Goal: Information Seeking & Learning: Learn about a topic

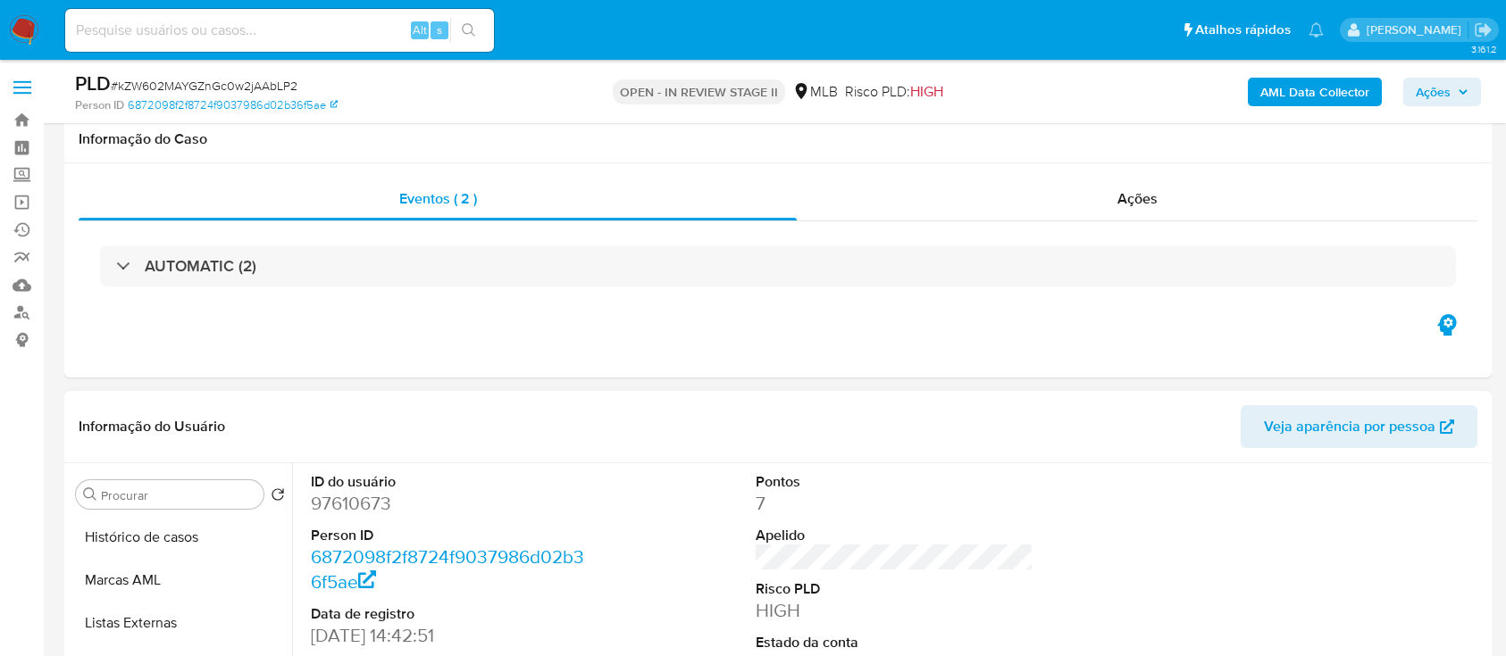
scroll to position [238, 0]
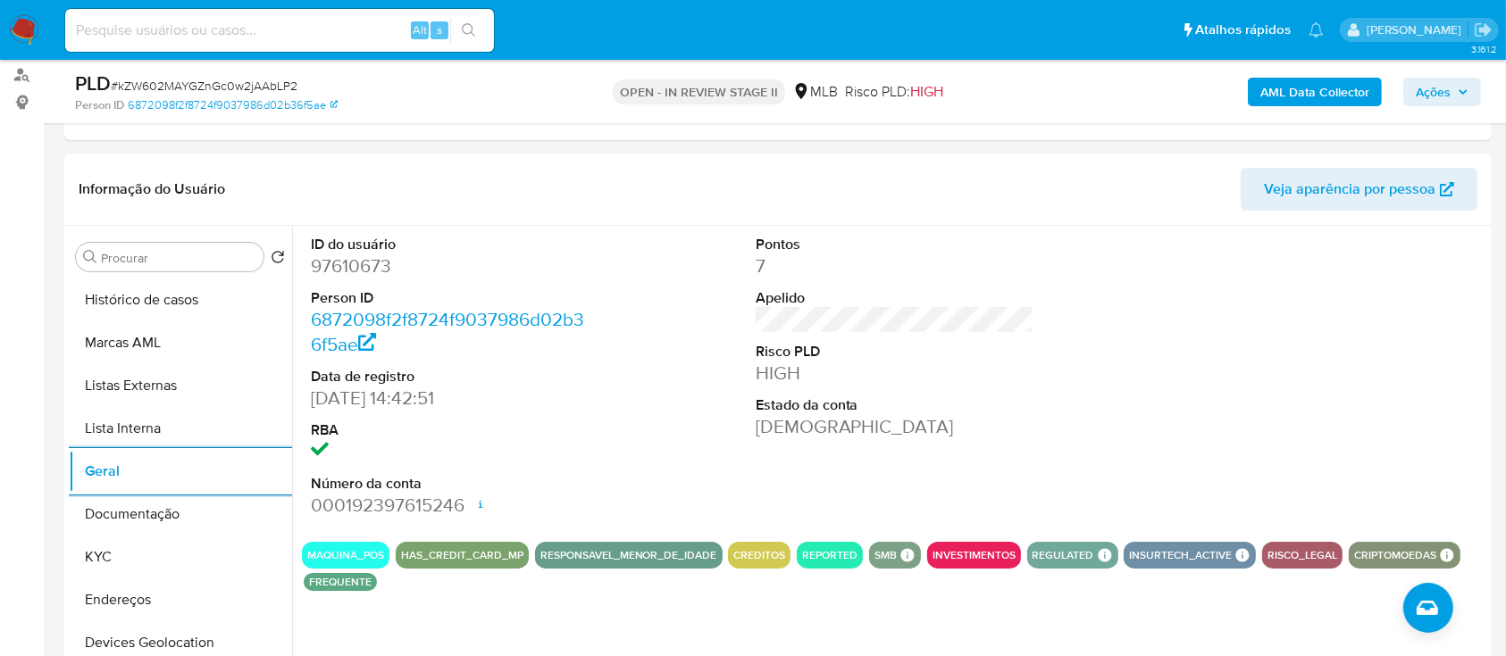
click at [373, 275] on dd "97610673" at bounding box center [450, 266] width 279 height 25
click at [374, 275] on dd "97610673" at bounding box center [450, 266] width 279 height 25
copy dd "97610673"
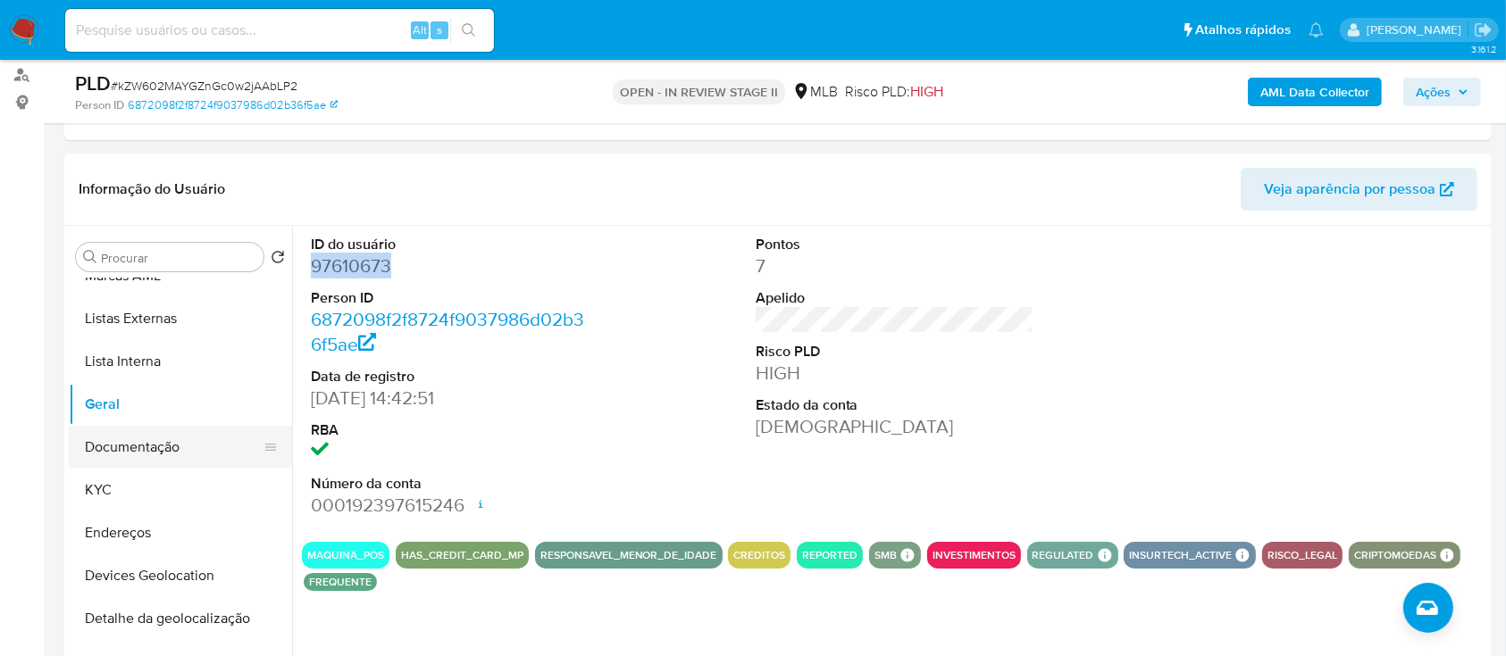
scroll to position [119, 0]
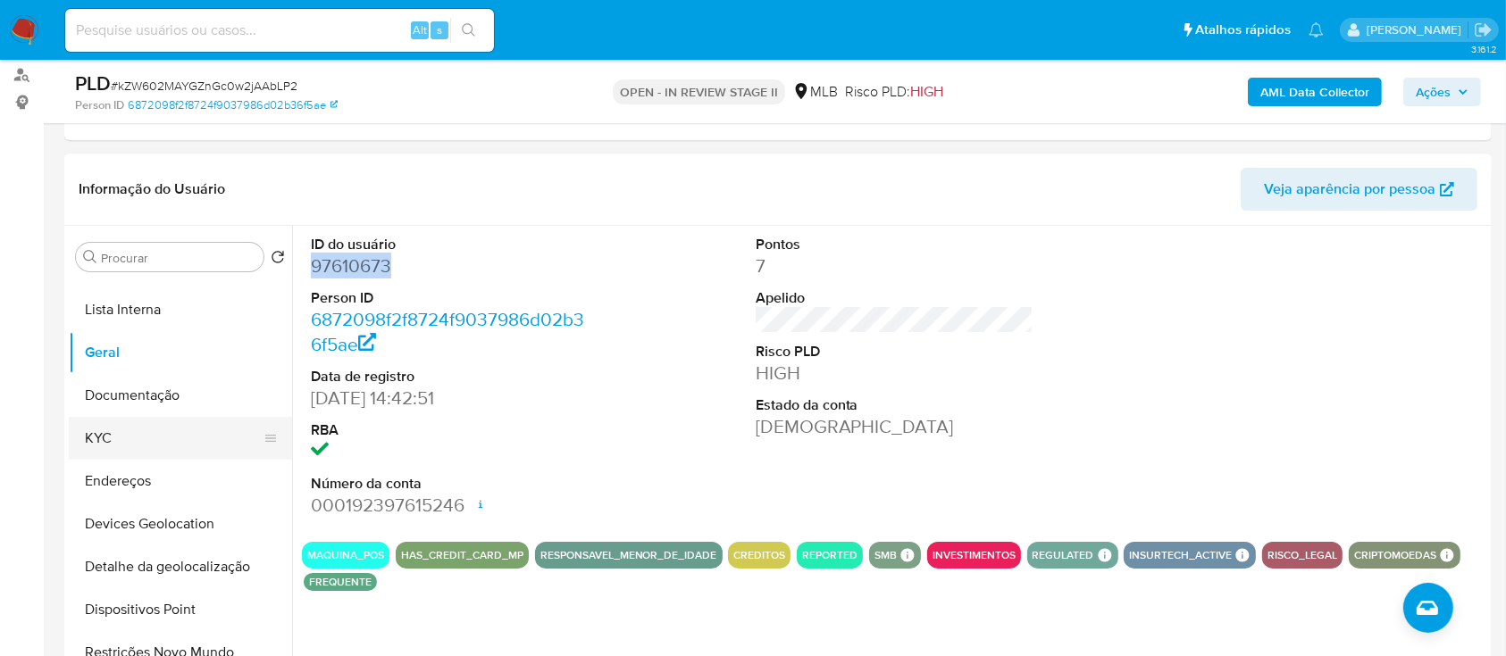
click at [166, 436] on button "KYC" at bounding box center [173, 438] width 209 height 43
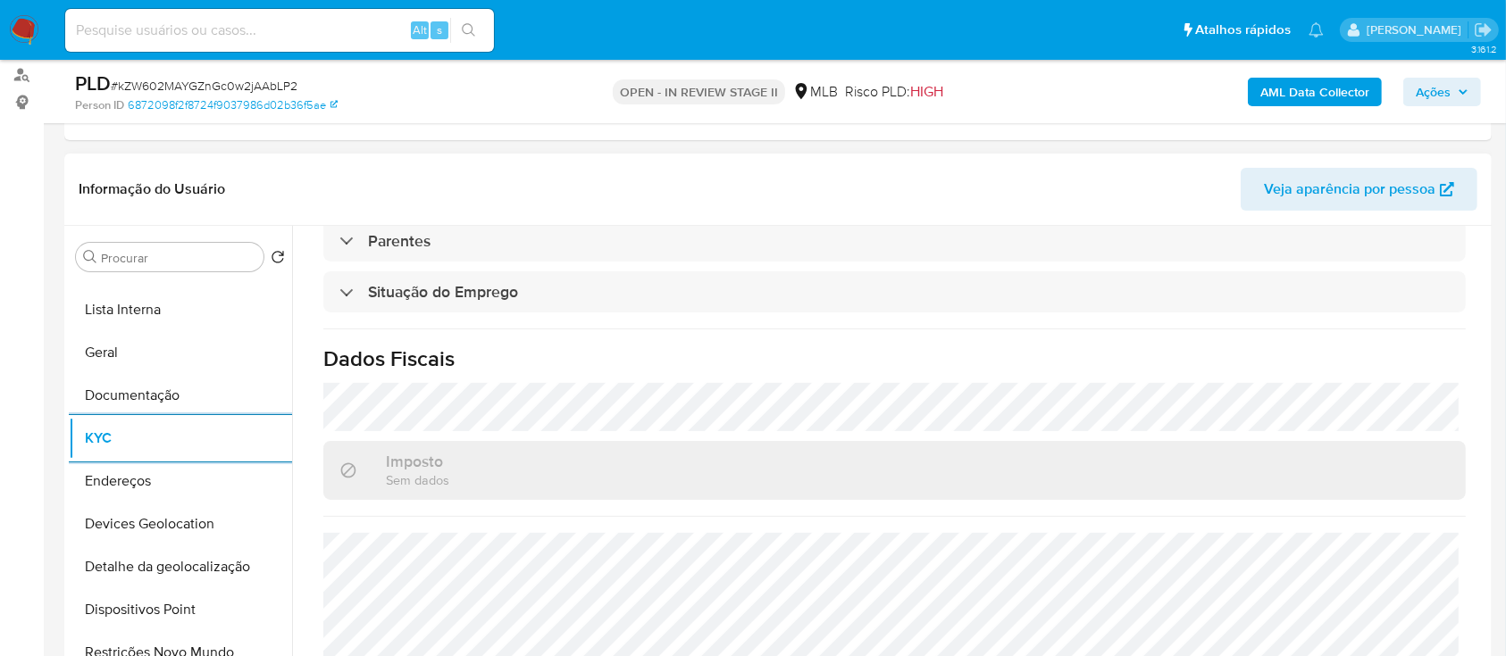
scroll to position [759, 0]
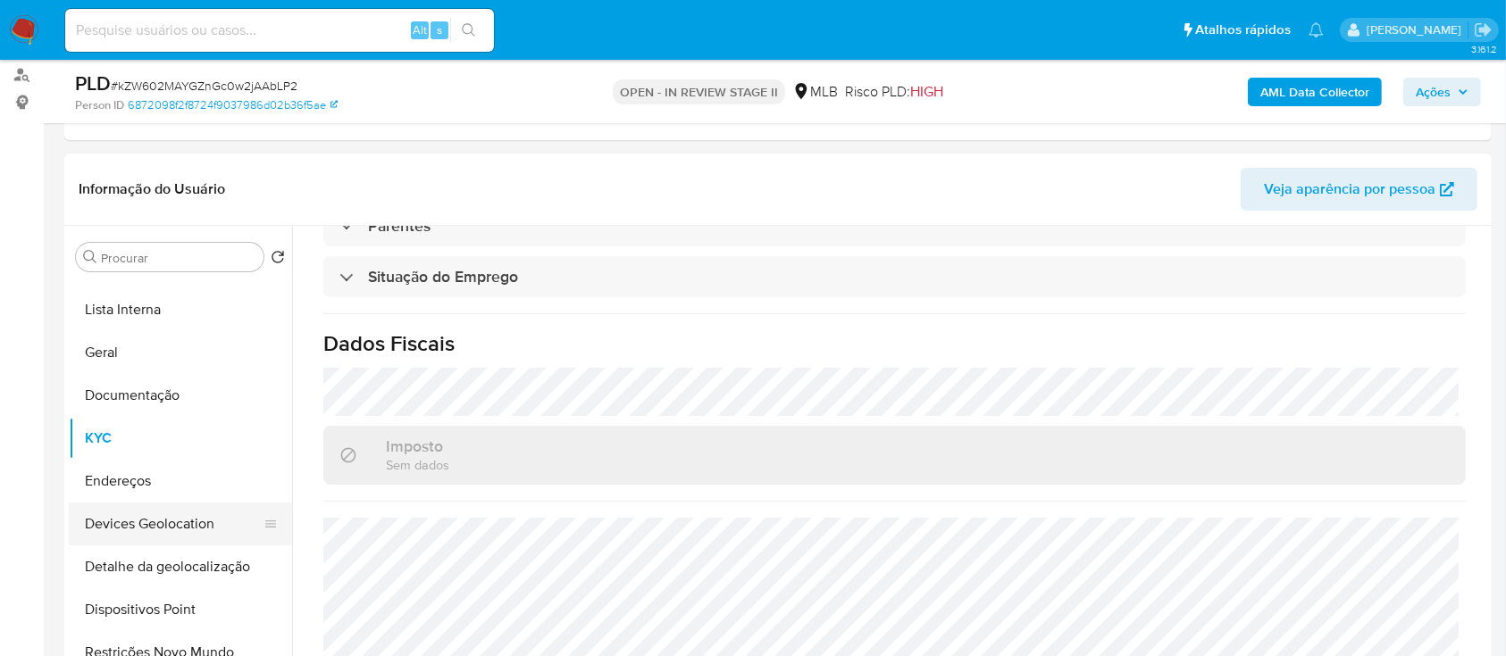
click at [183, 518] on button "Devices Geolocation" at bounding box center [173, 524] width 209 height 43
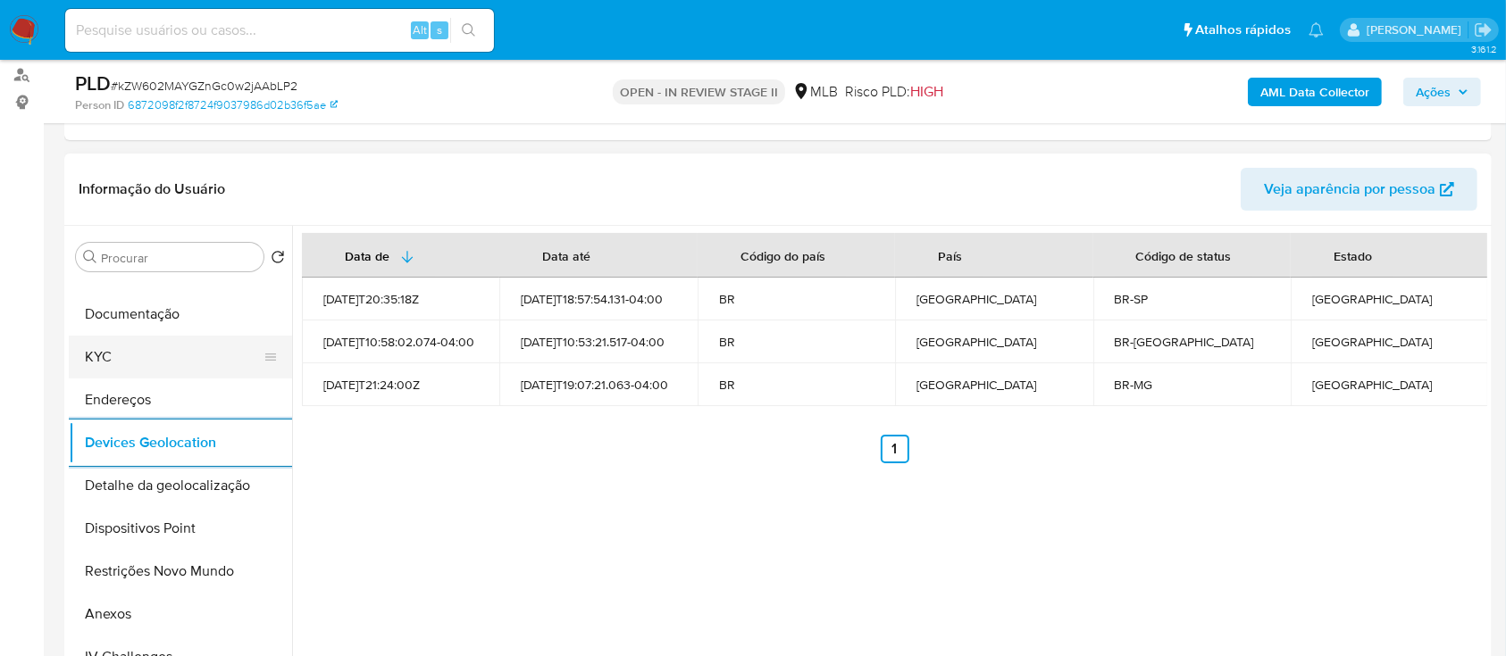
scroll to position [238, 0]
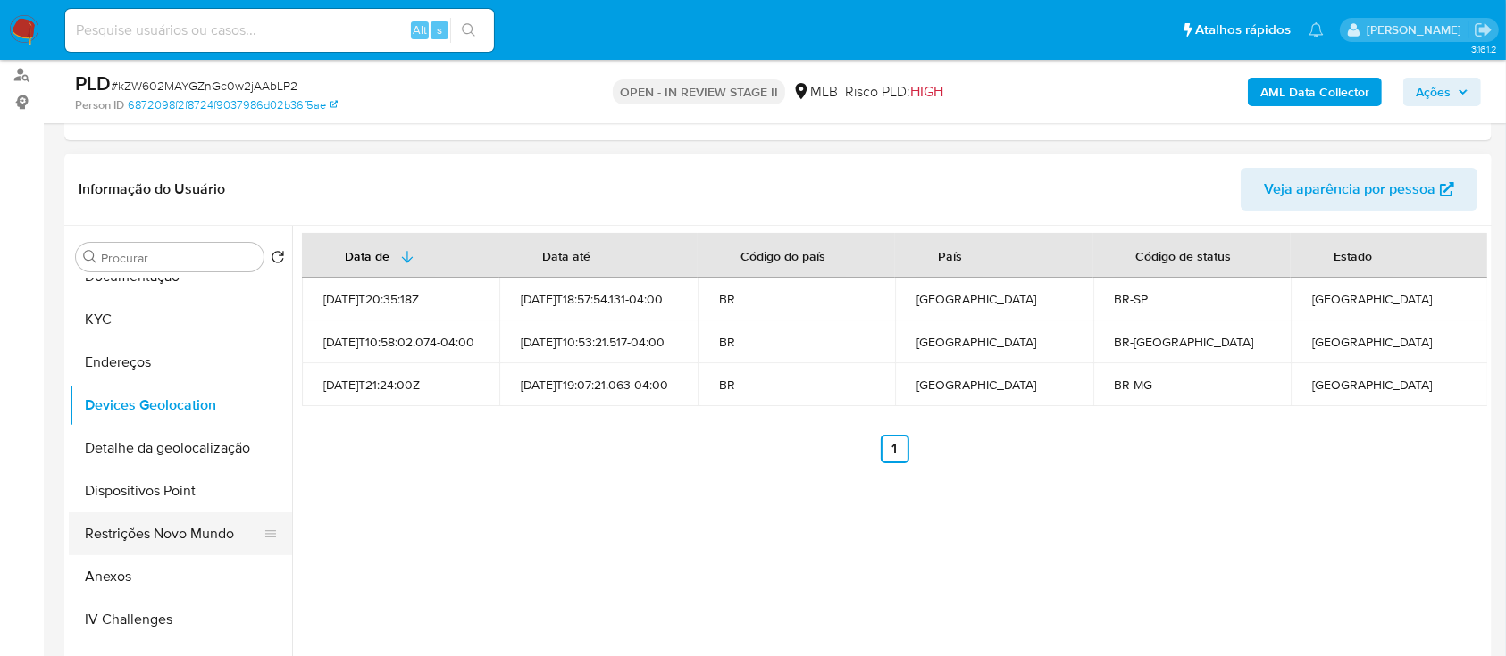
click at [126, 539] on button "Restrições Novo Mundo" at bounding box center [173, 534] width 209 height 43
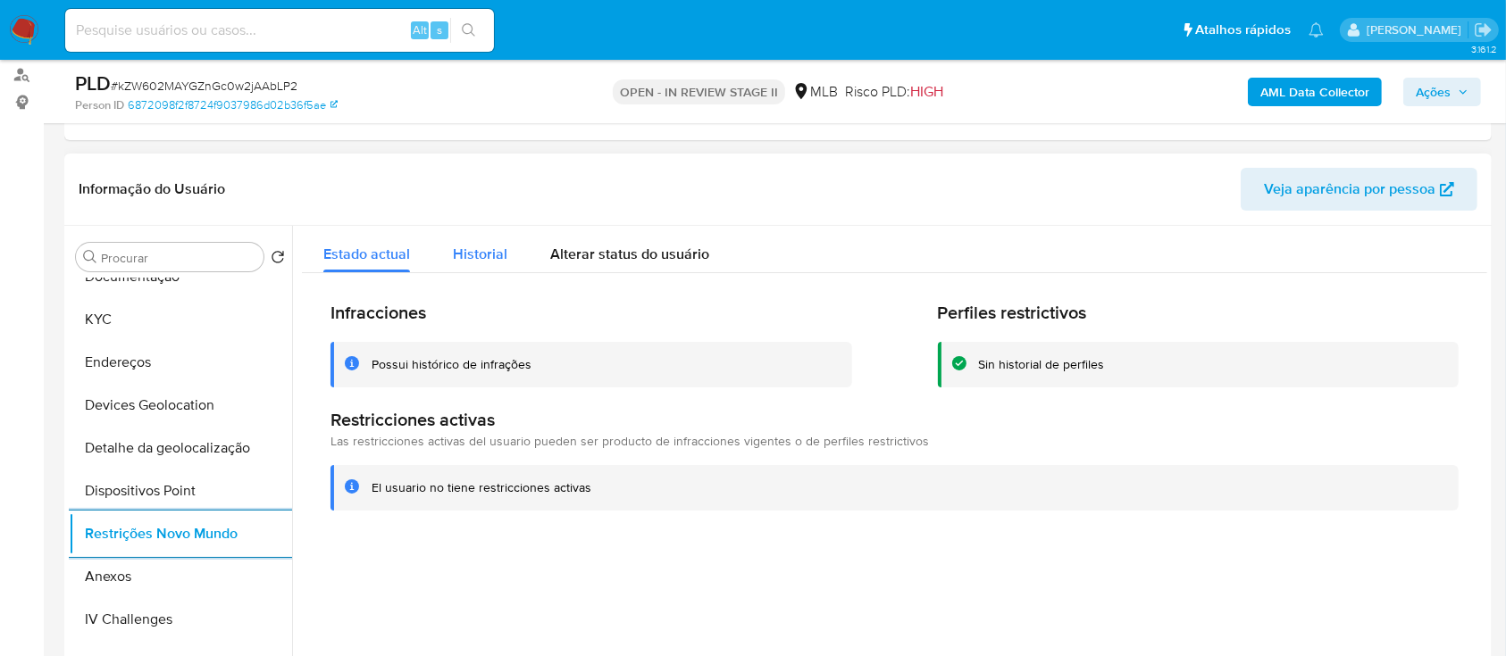
click at [505, 254] on button "Historial" at bounding box center [479, 249] width 97 height 47
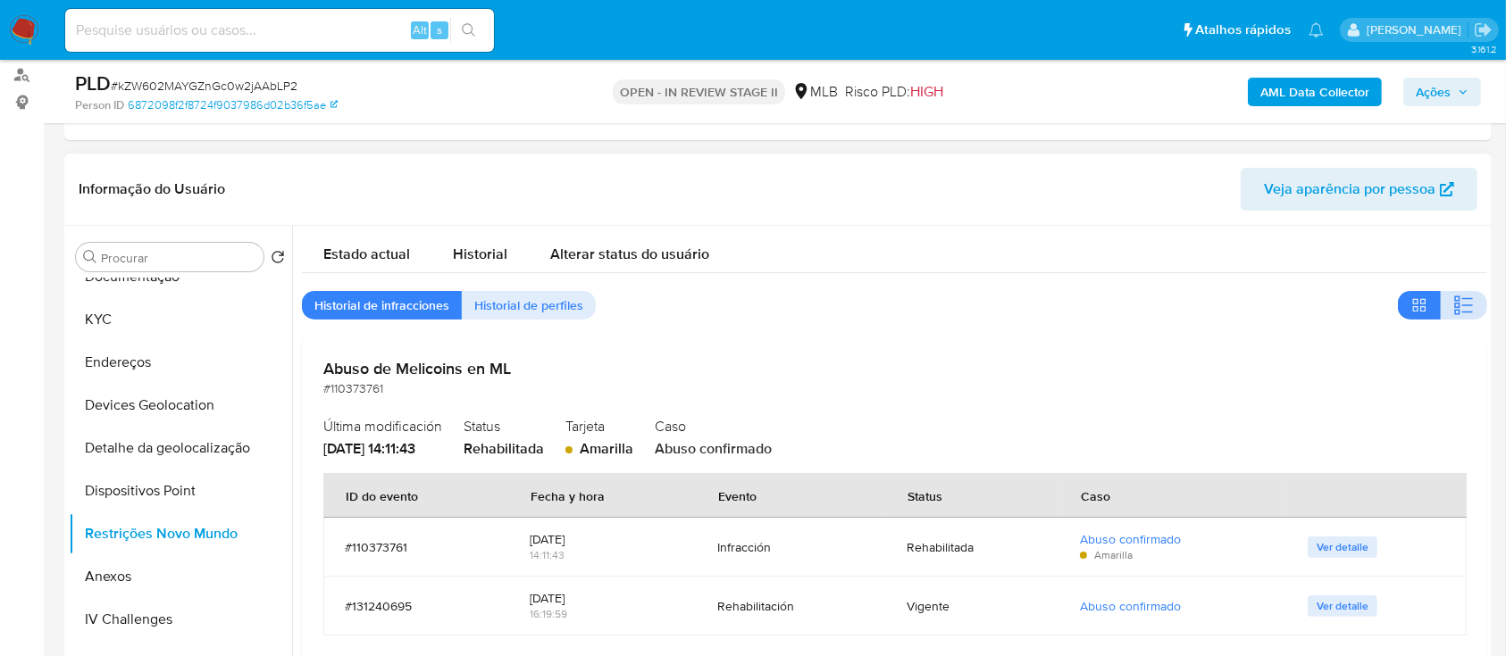
click at [1458, 302] on icon "button" at bounding box center [1463, 305] width 21 height 21
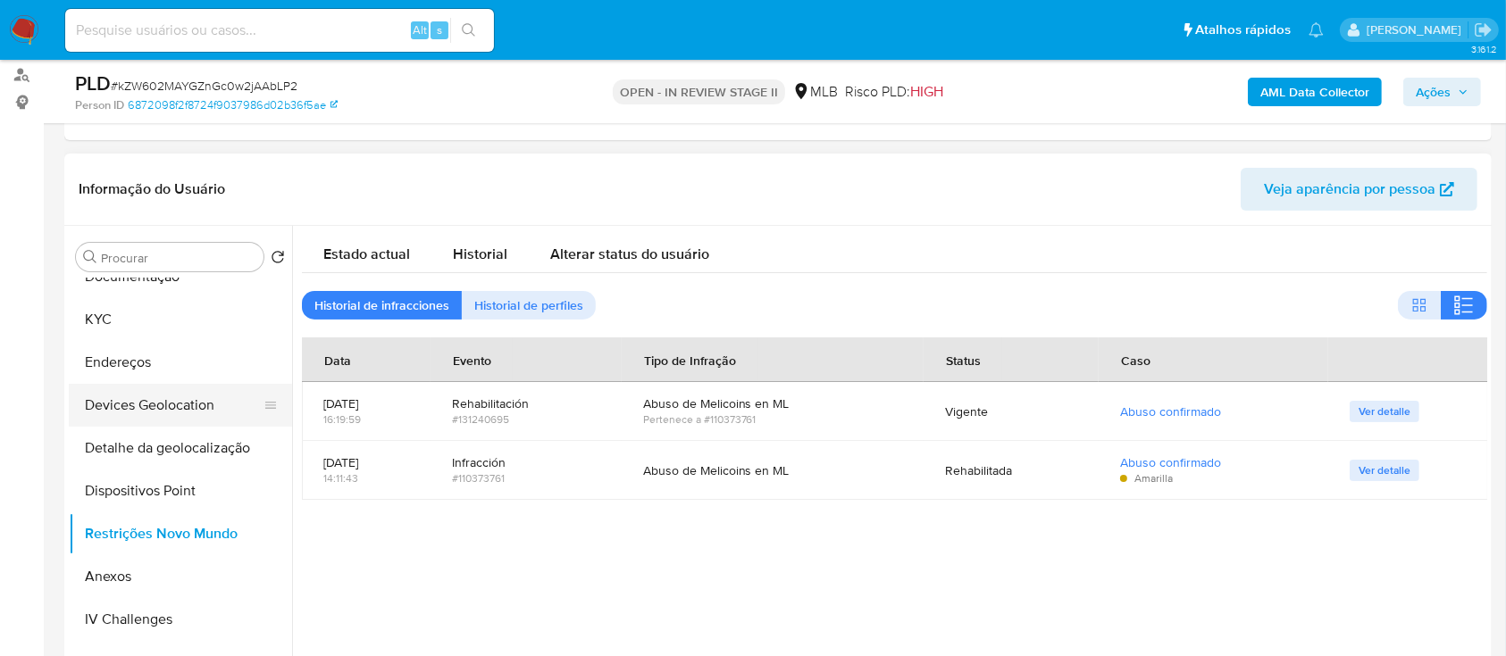
click at [204, 414] on button "Devices Geolocation" at bounding box center [173, 405] width 209 height 43
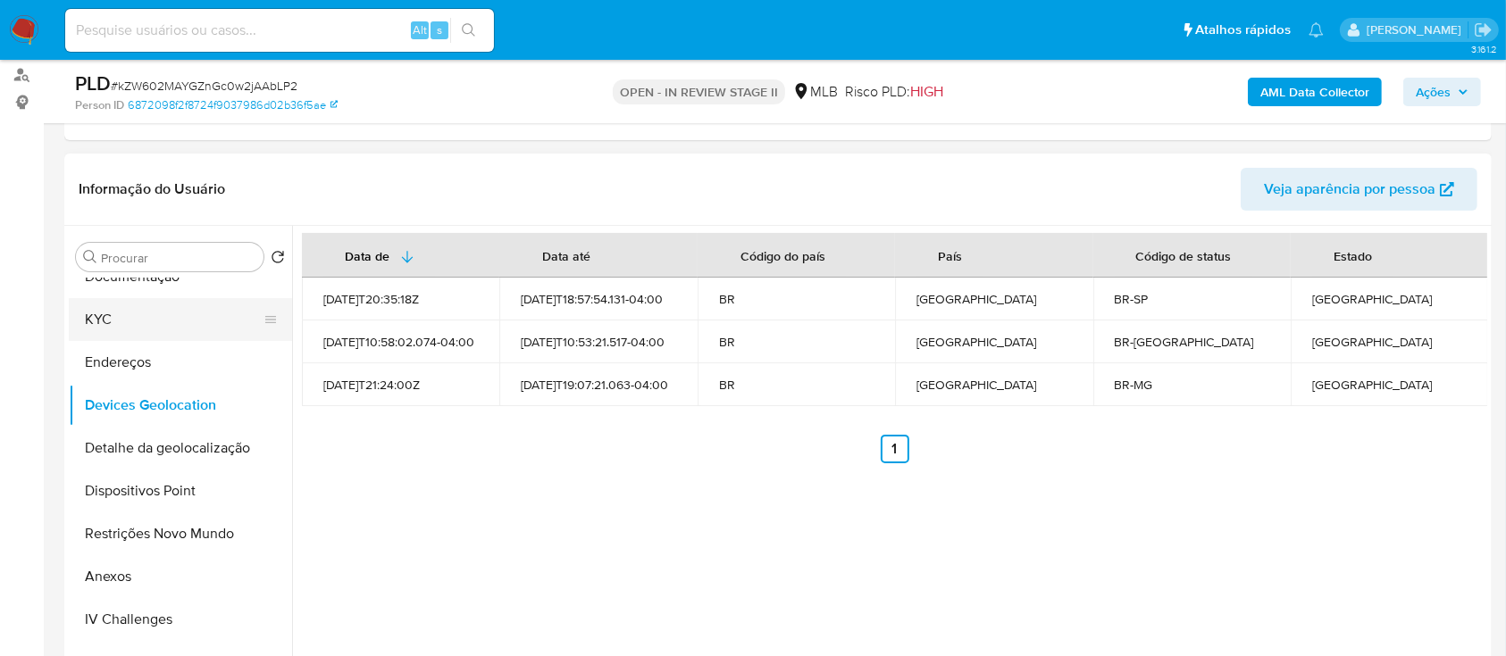
click at [158, 318] on button "KYC" at bounding box center [173, 319] width 209 height 43
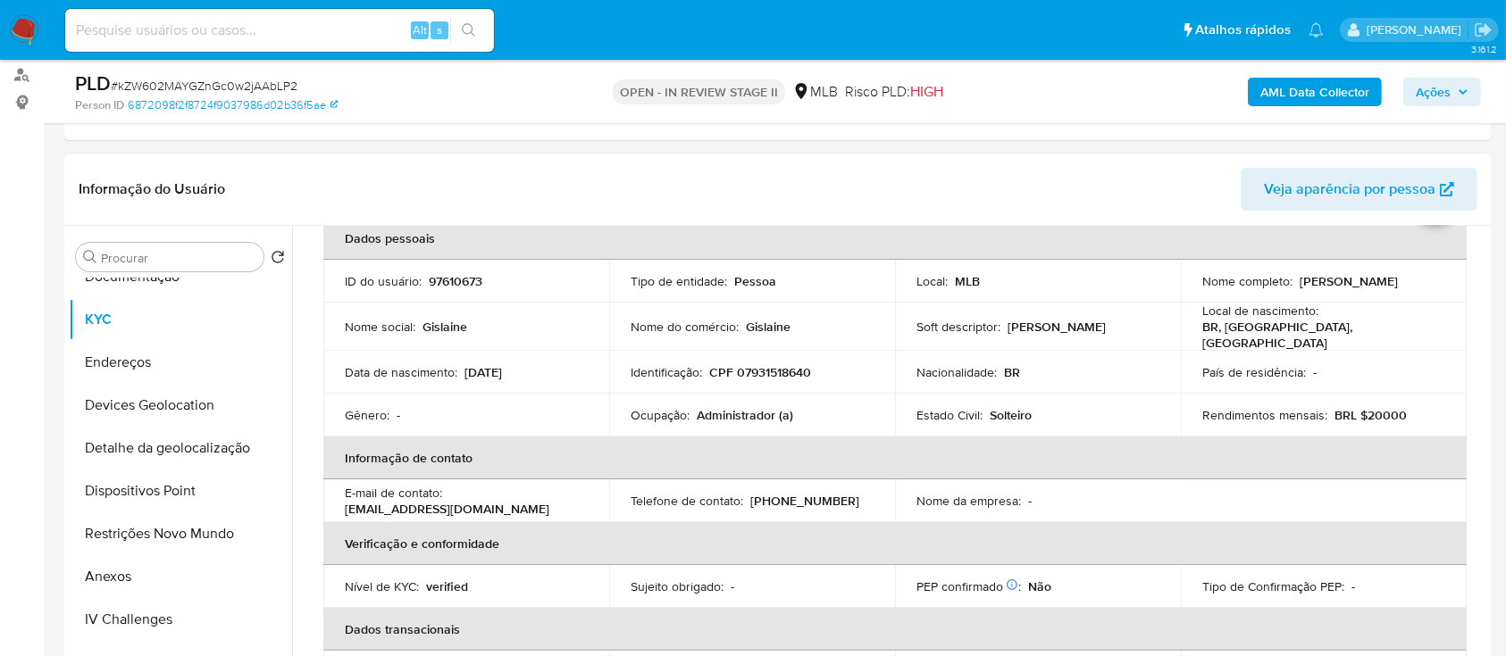
scroll to position [45, 0]
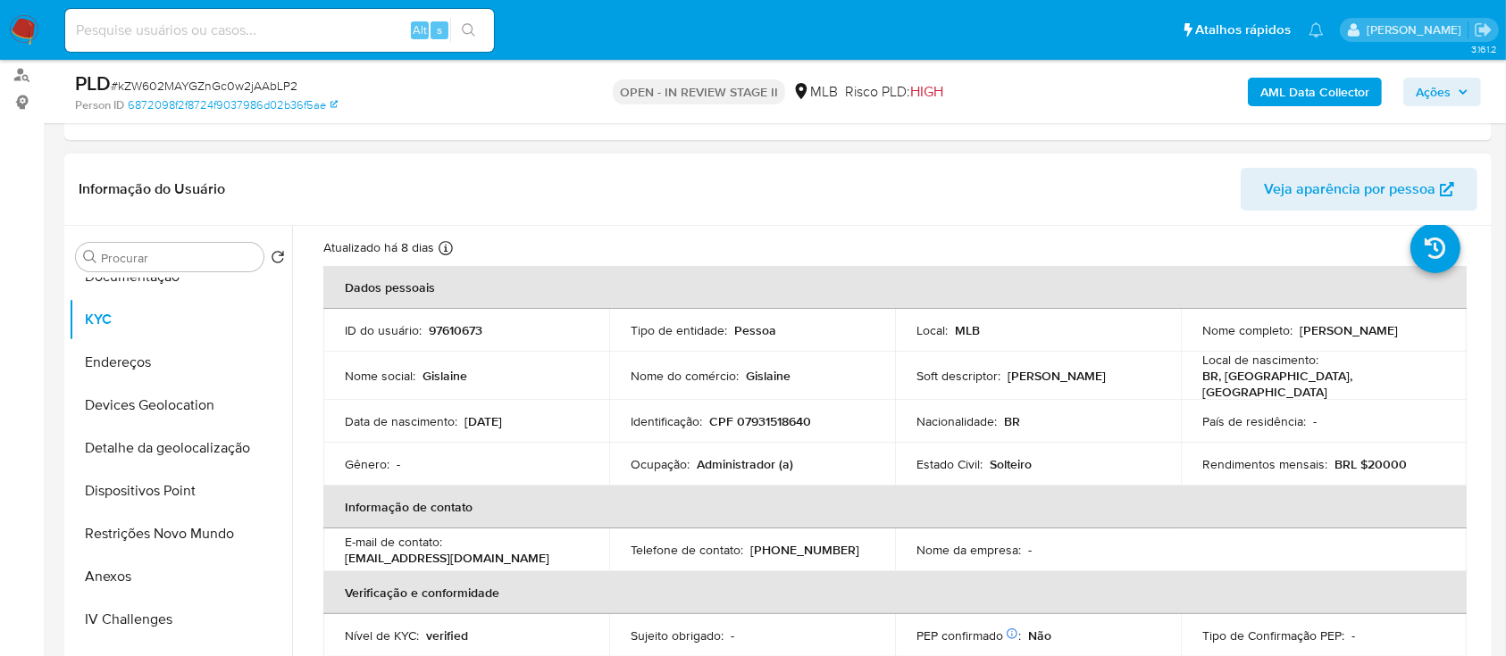
click at [757, 414] on p "CPF 07931518640" at bounding box center [760, 422] width 102 height 16
copy p "07931518640"
